Goal: Task Accomplishment & Management: Manage account settings

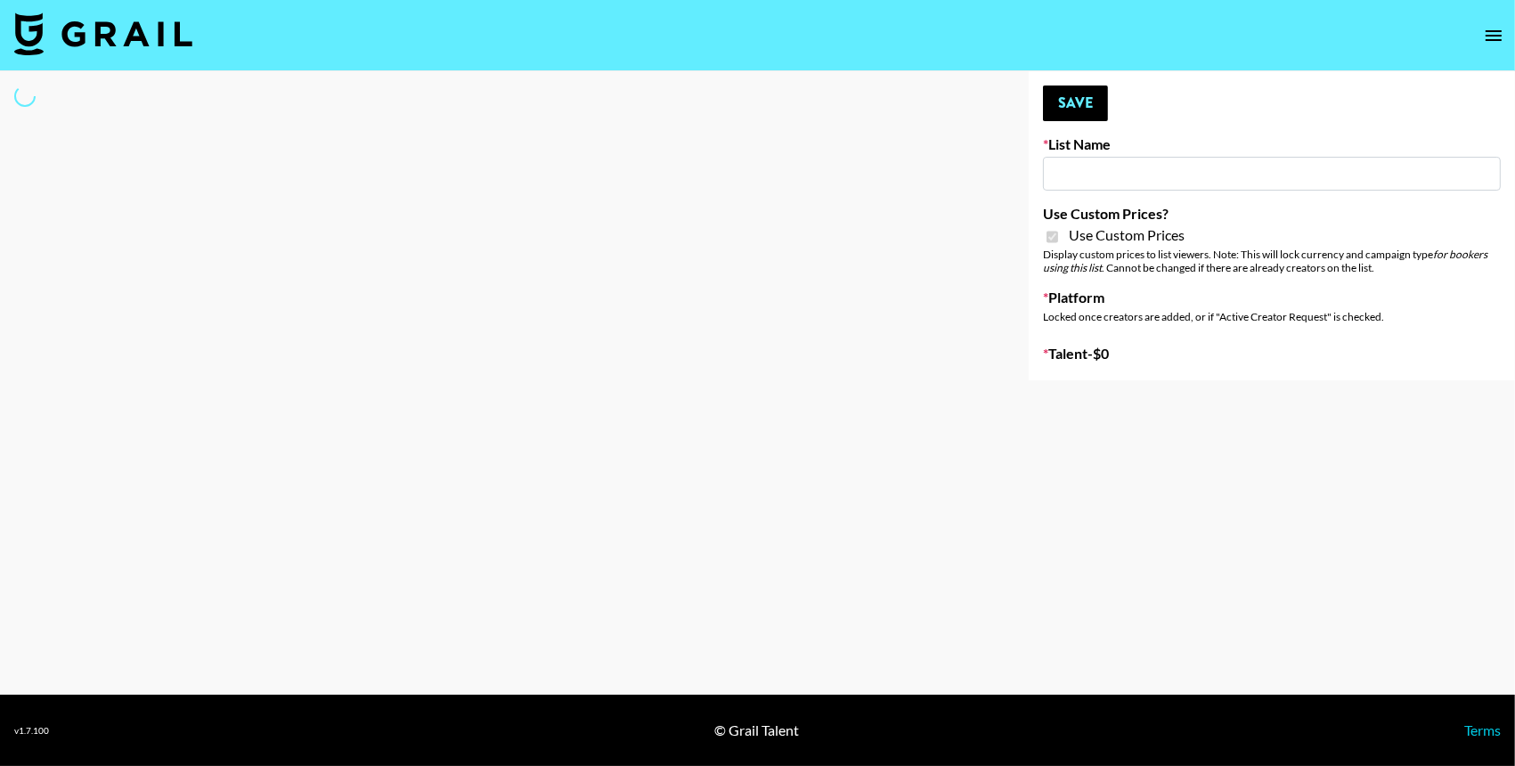
type input "Content Labs for Perplexity"
checkbox input "true"
select select "Brand"
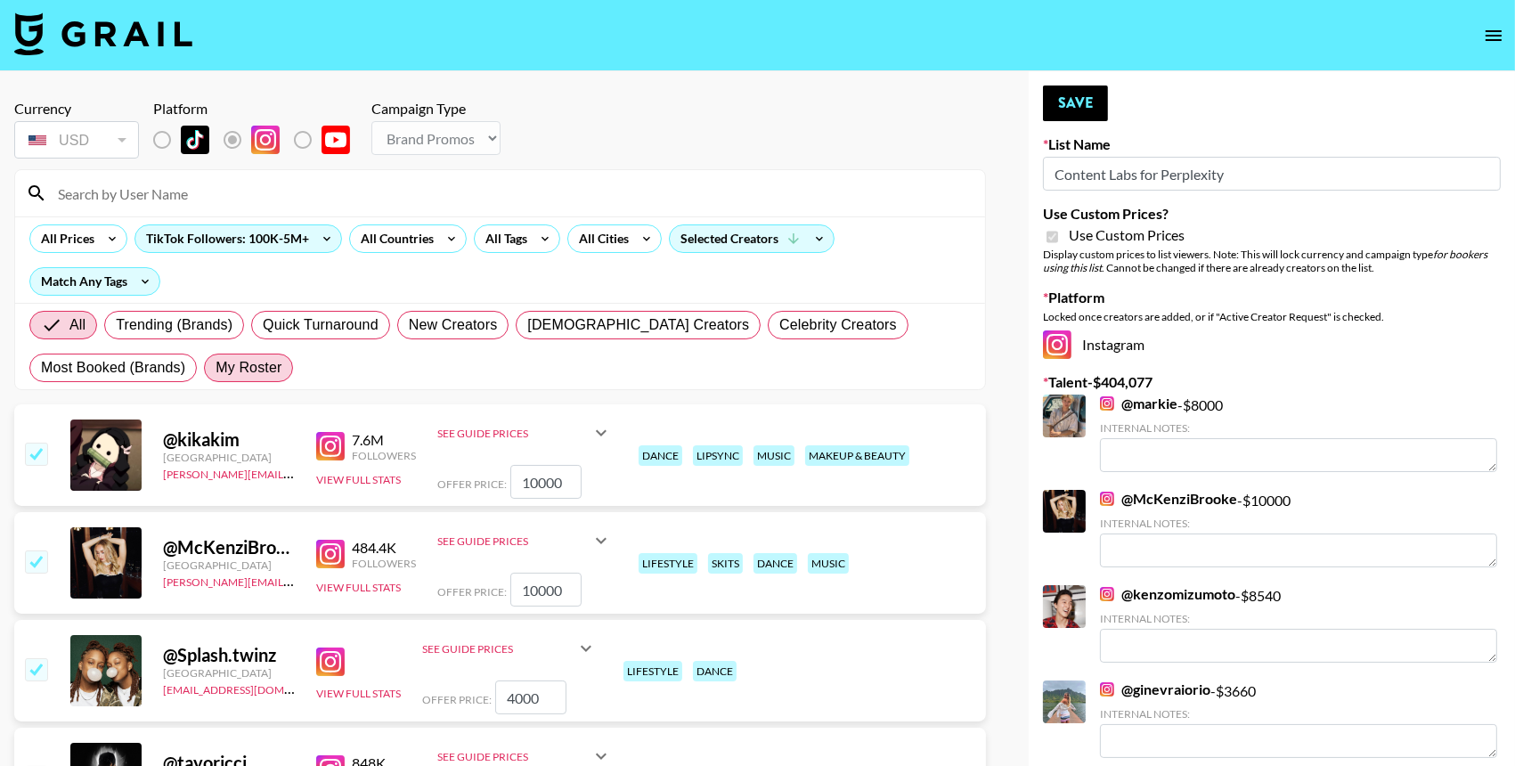
click at [258, 370] on span "My Roster" at bounding box center [249, 367] width 66 height 21
click at [216, 368] on input "My Roster" at bounding box center [216, 368] width 0 height 0
radio input "true"
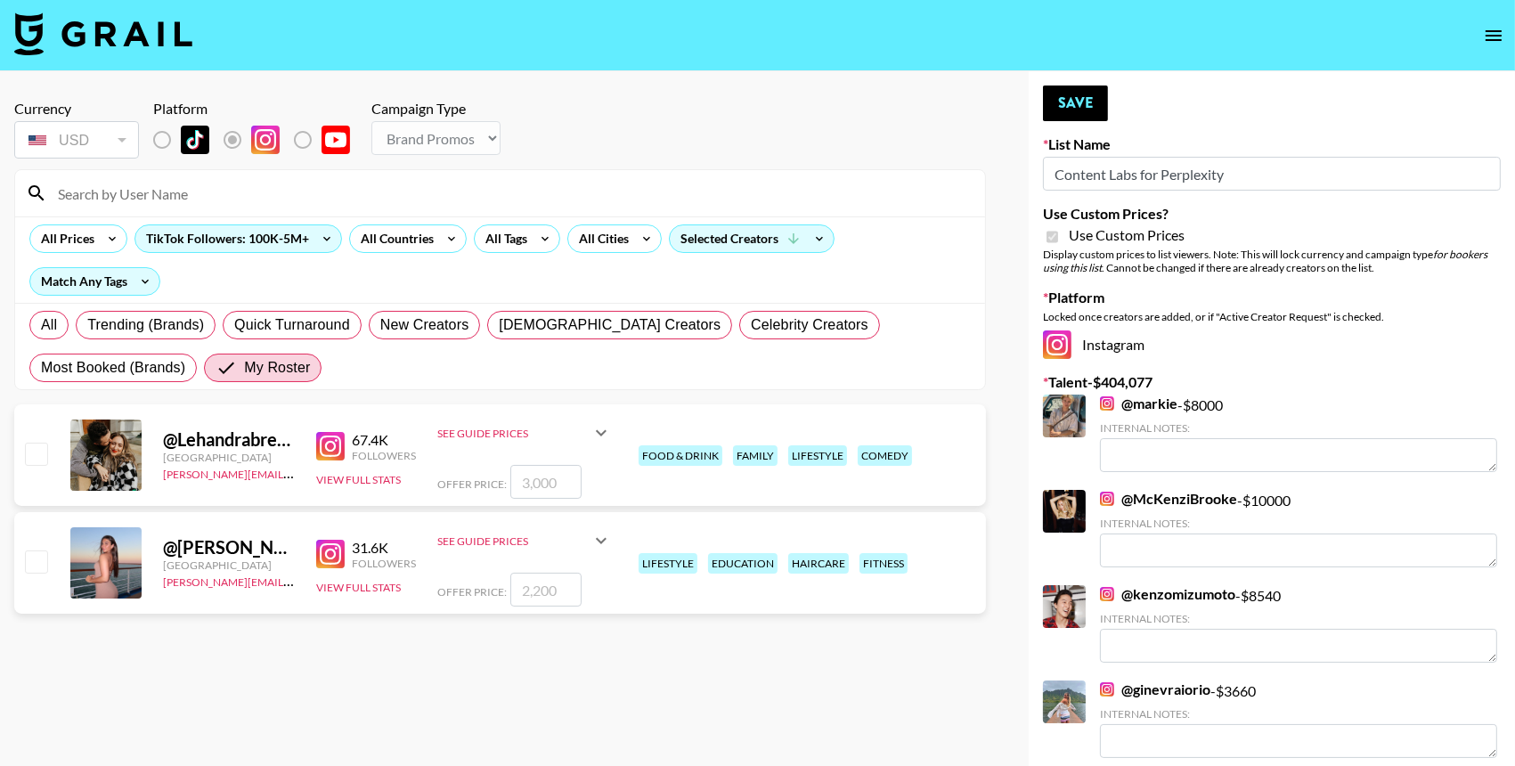
click at [37, 563] on input "checkbox" at bounding box center [35, 560] width 21 height 21
checkbox input "true"
type input "2200"
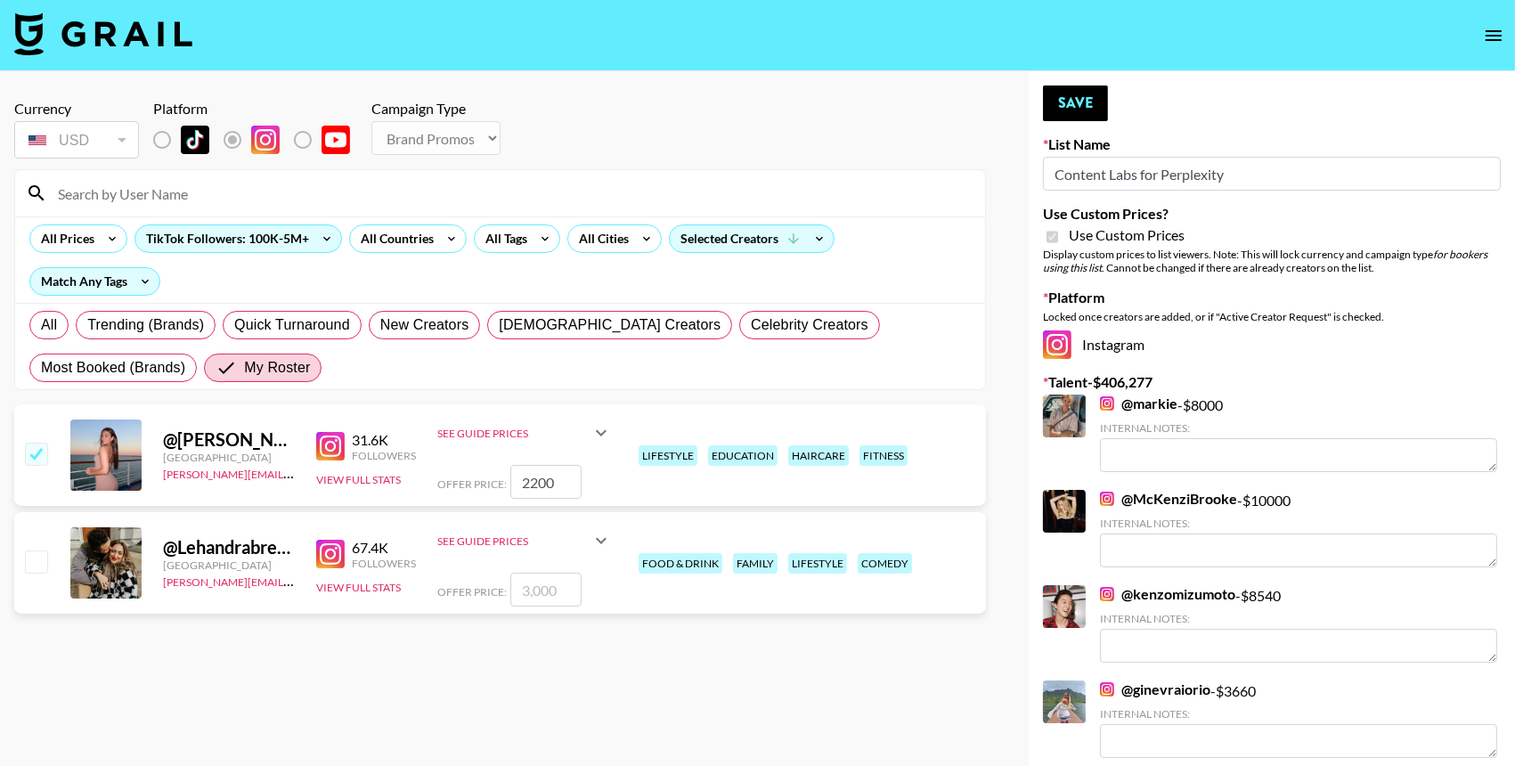
click at [33, 566] on input "checkbox" at bounding box center [35, 560] width 21 height 21
checkbox input "true"
type input "3000"
